Goal: Task Accomplishment & Management: Manage account settings

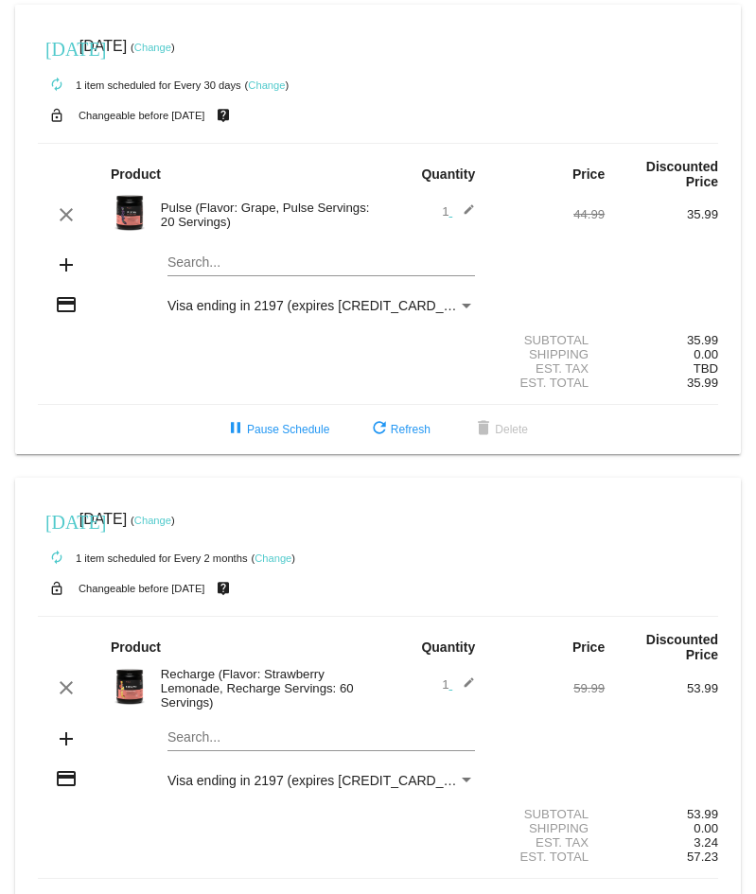
click at [171, 45] on link "Change" at bounding box center [152, 47] width 37 height 11
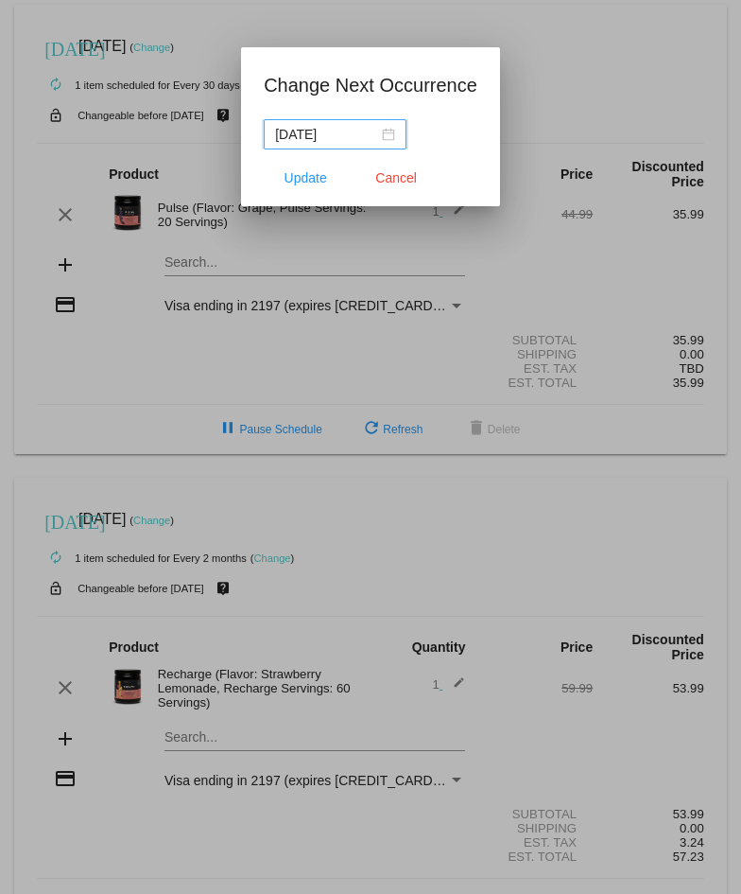
click at [396, 131] on nz-date-picker "[DATE]" at bounding box center [335, 134] width 143 height 30
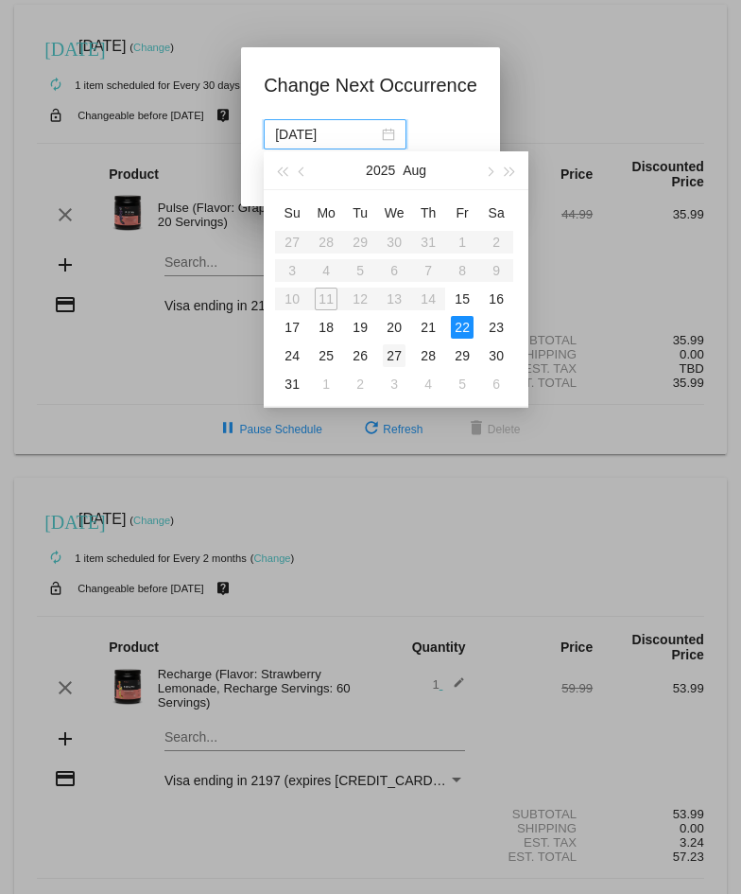
click at [390, 357] on div "27" at bounding box center [394, 355] width 23 height 23
type input "[DATE]"
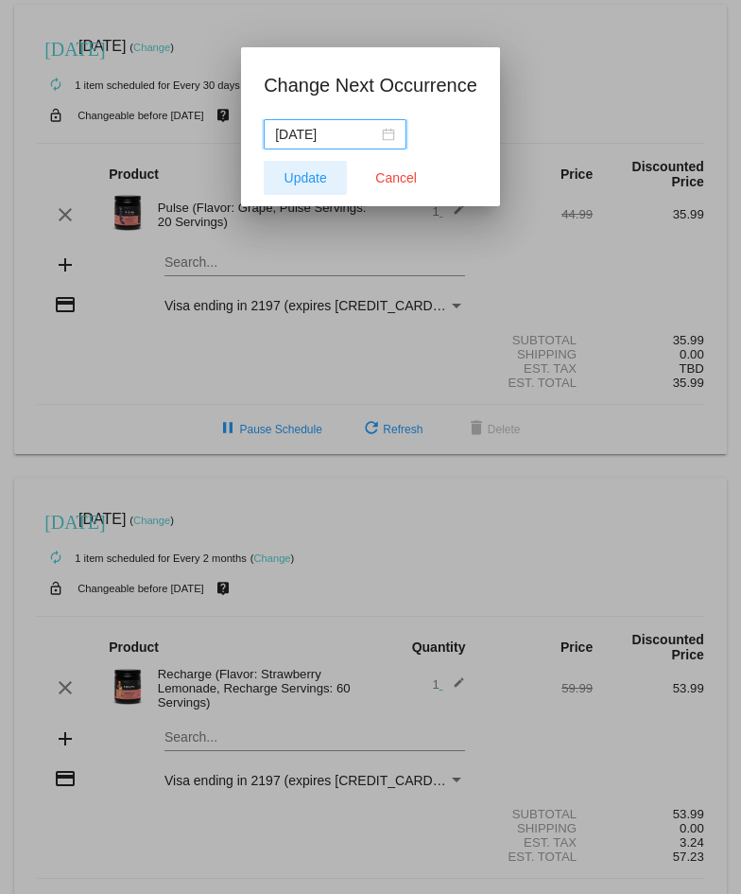
click at [314, 175] on span "Update" at bounding box center [306, 177] width 43 height 15
